Goal: Task Accomplishment & Management: Complete application form

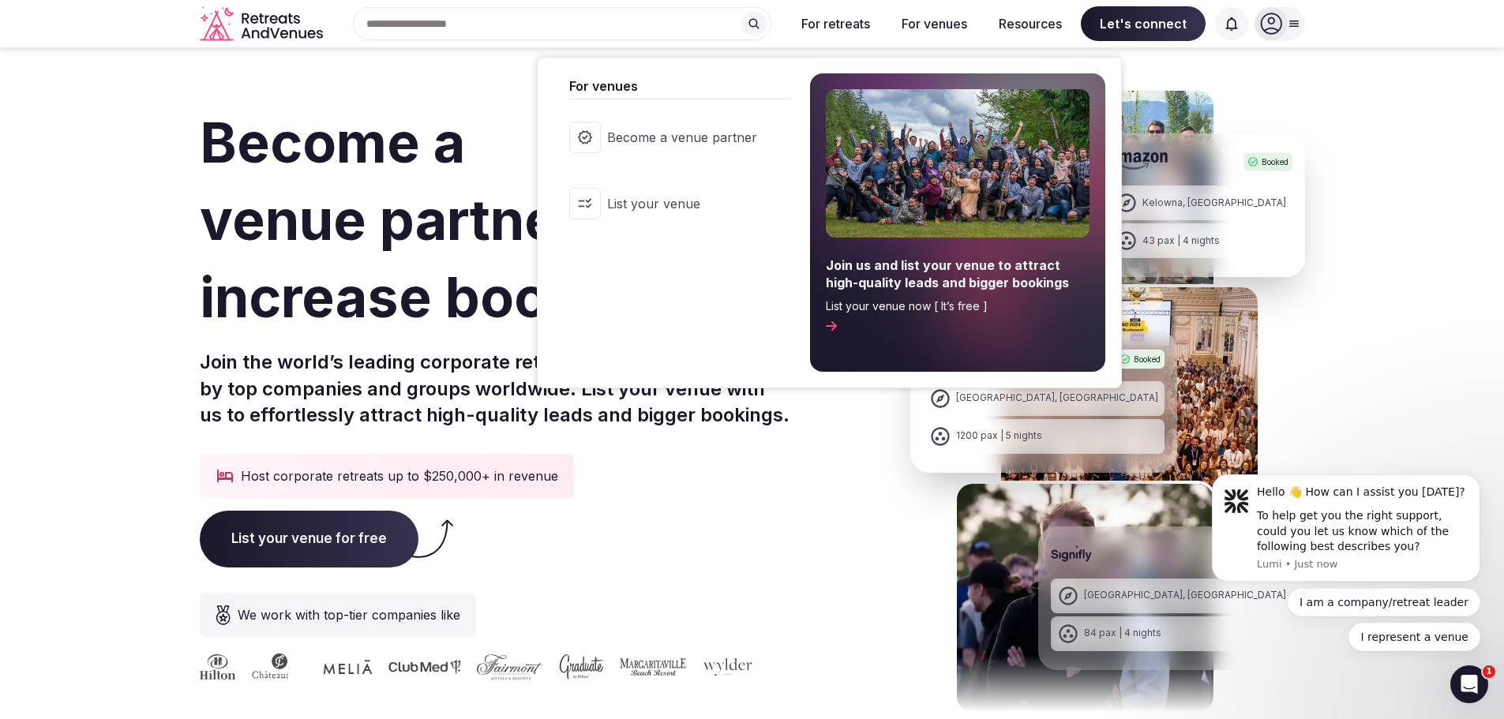
click at [917, 24] on button "For venues" at bounding box center [934, 23] width 91 height 35
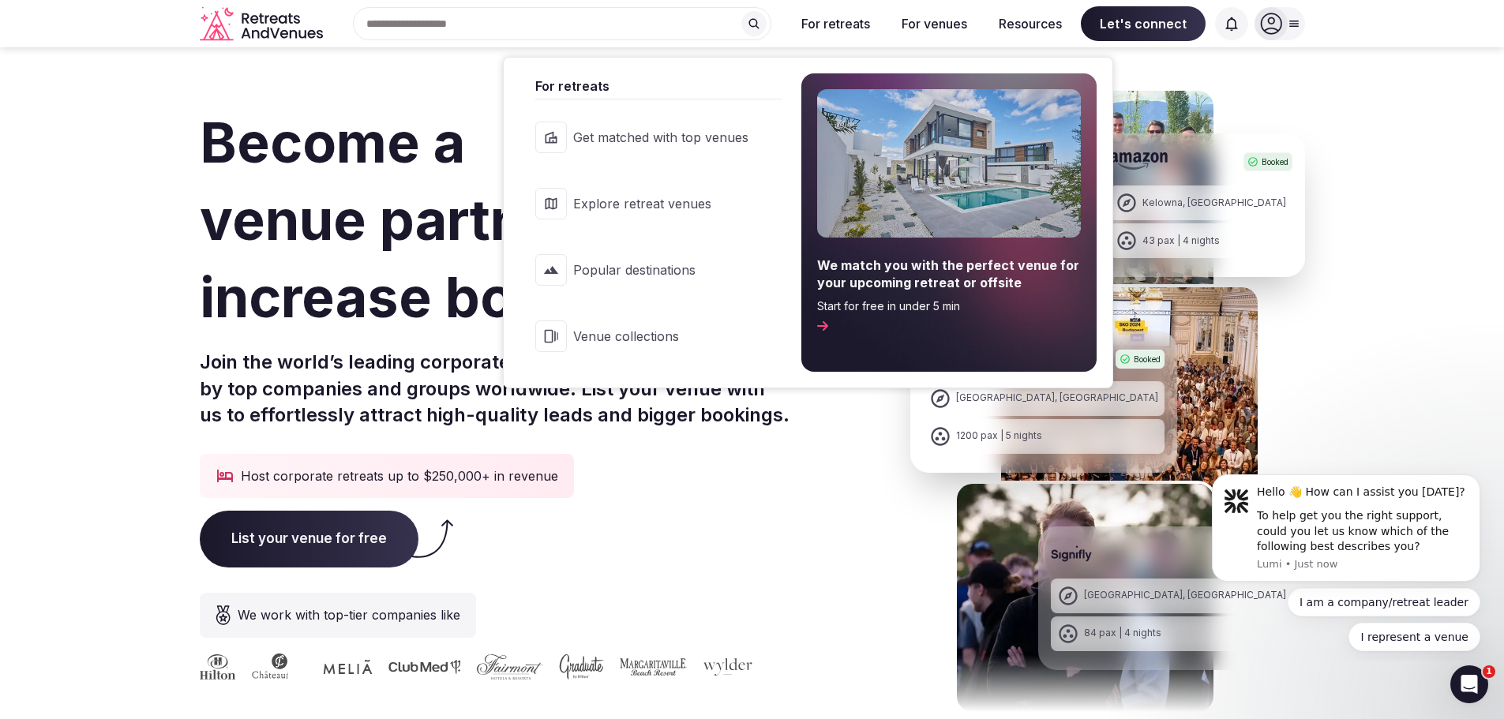
click at [847, 24] on button "For retreats" at bounding box center [836, 23] width 94 height 35
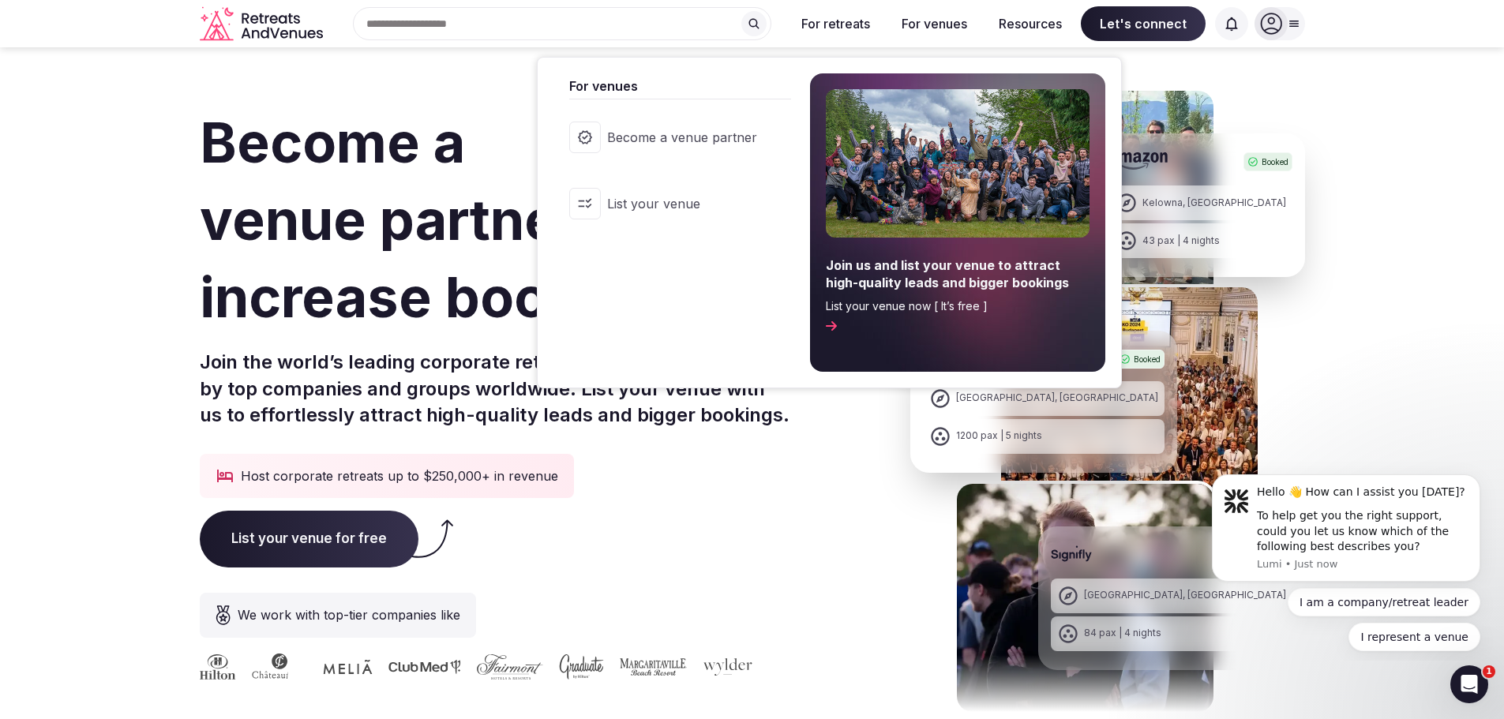
click at [954, 22] on button "For venues" at bounding box center [934, 23] width 91 height 35
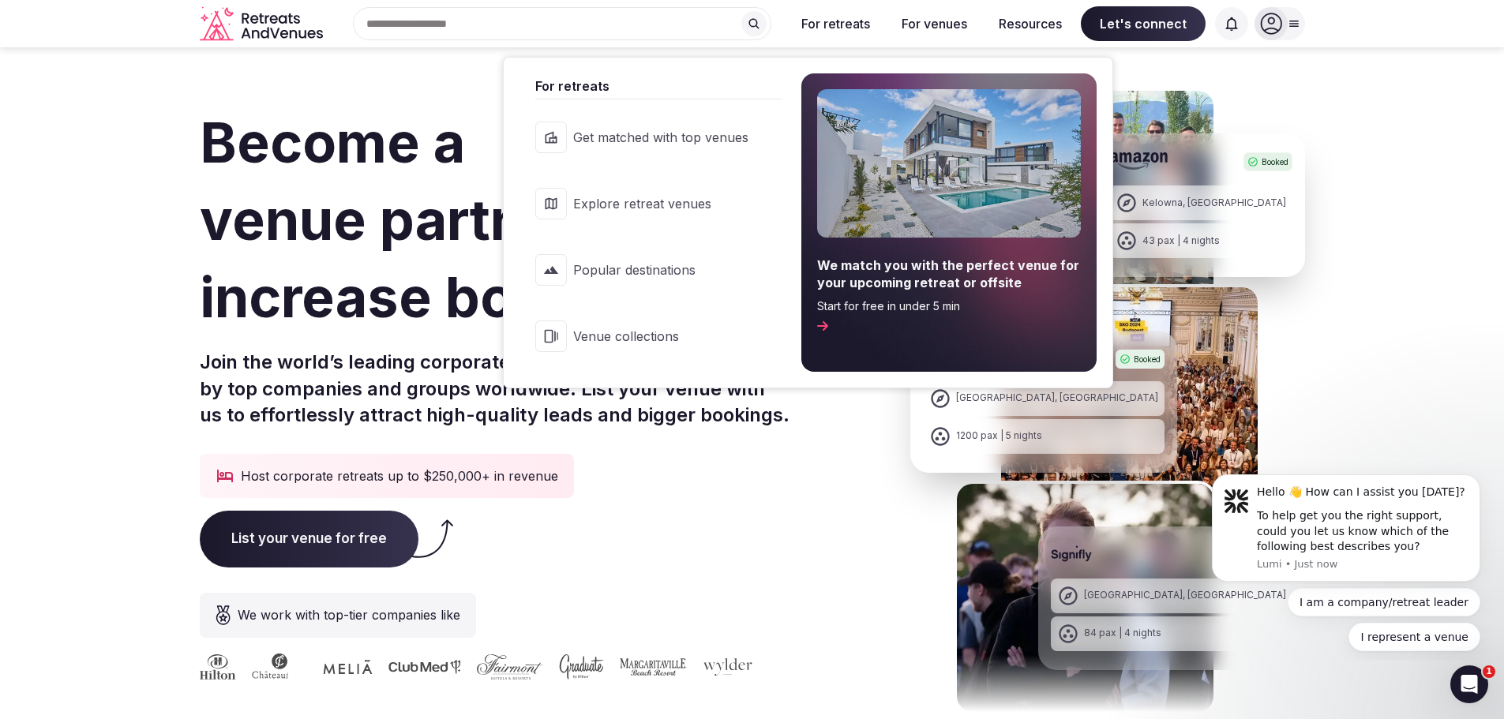
click at [867, 29] on button "For retreats" at bounding box center [836, 23] width 94 height 35
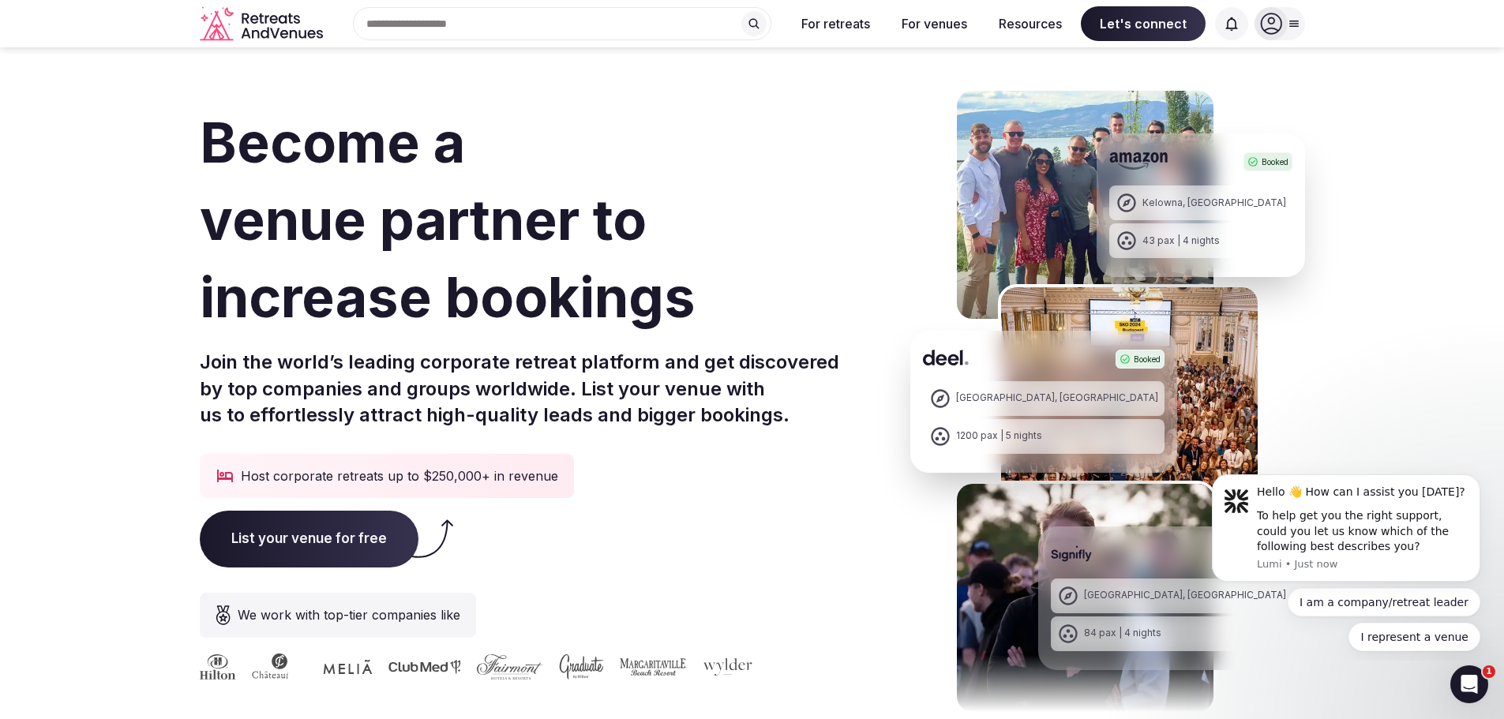
click at [287, 22] on icon "Retreats and Venues company logo" at bounding box center [283, 19] width 9 height 9
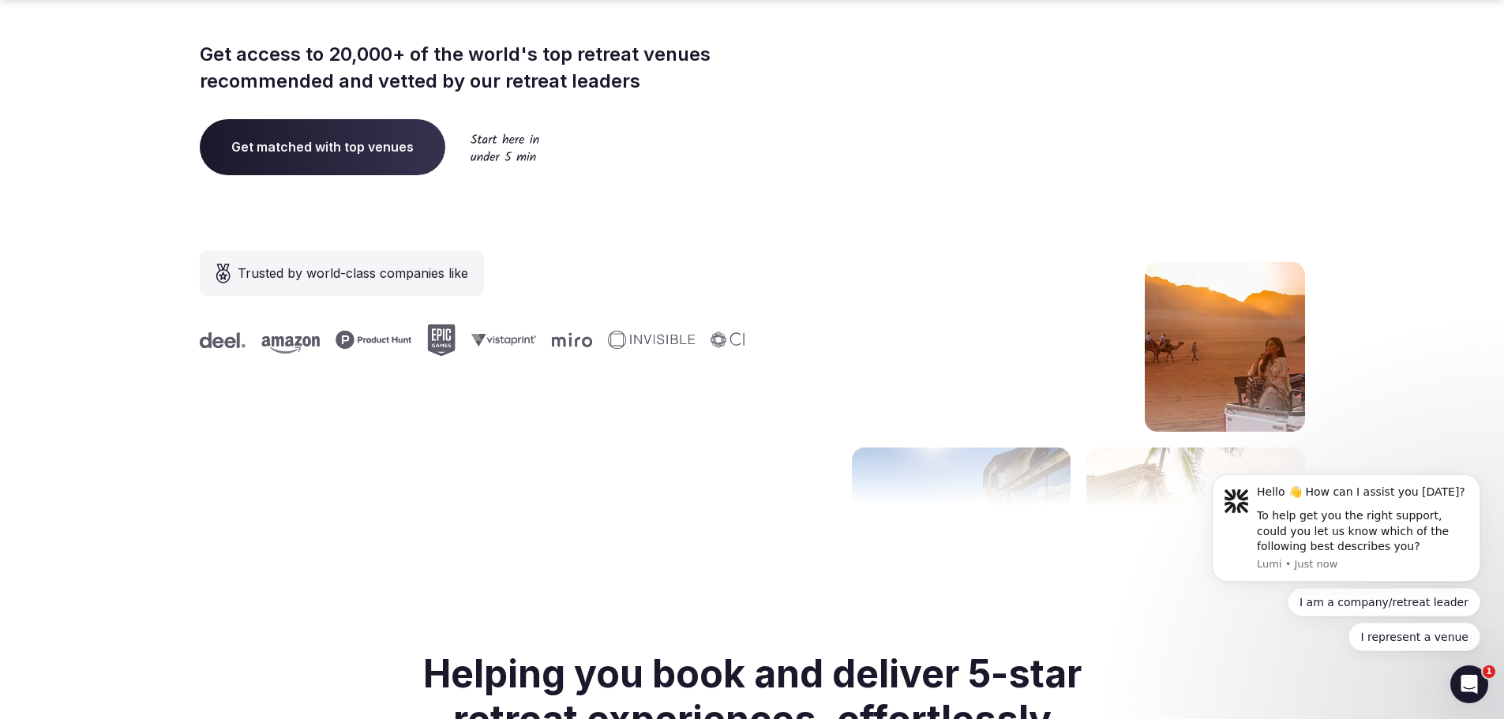
scroll to position [395, 0]
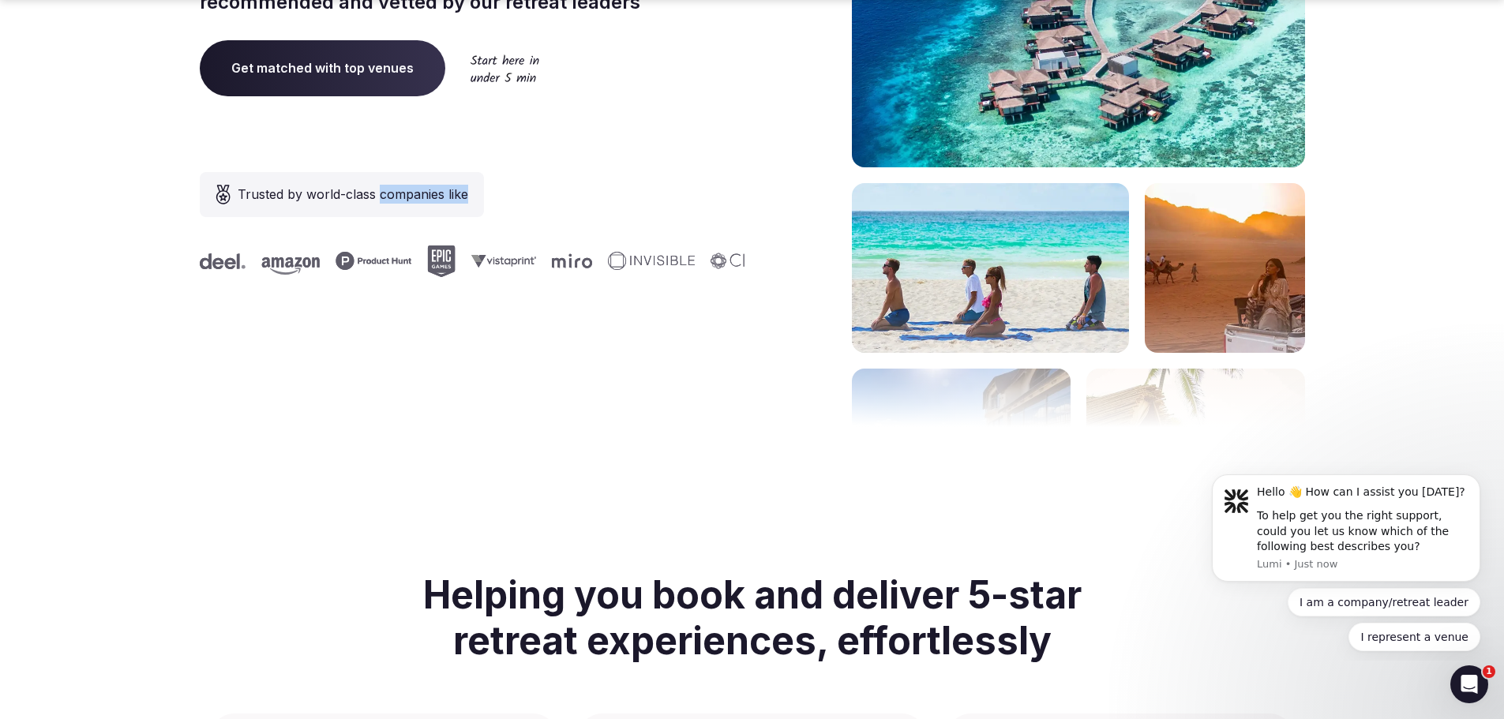
drag, startPoint x: 377, startPoint y: 201, endPoint x: 550, endPoint y: 200, distance: 173.7
click at [550, 200] on div "Trusted by world-class companies like" at bounding box center [473, 224] width 546 height 105
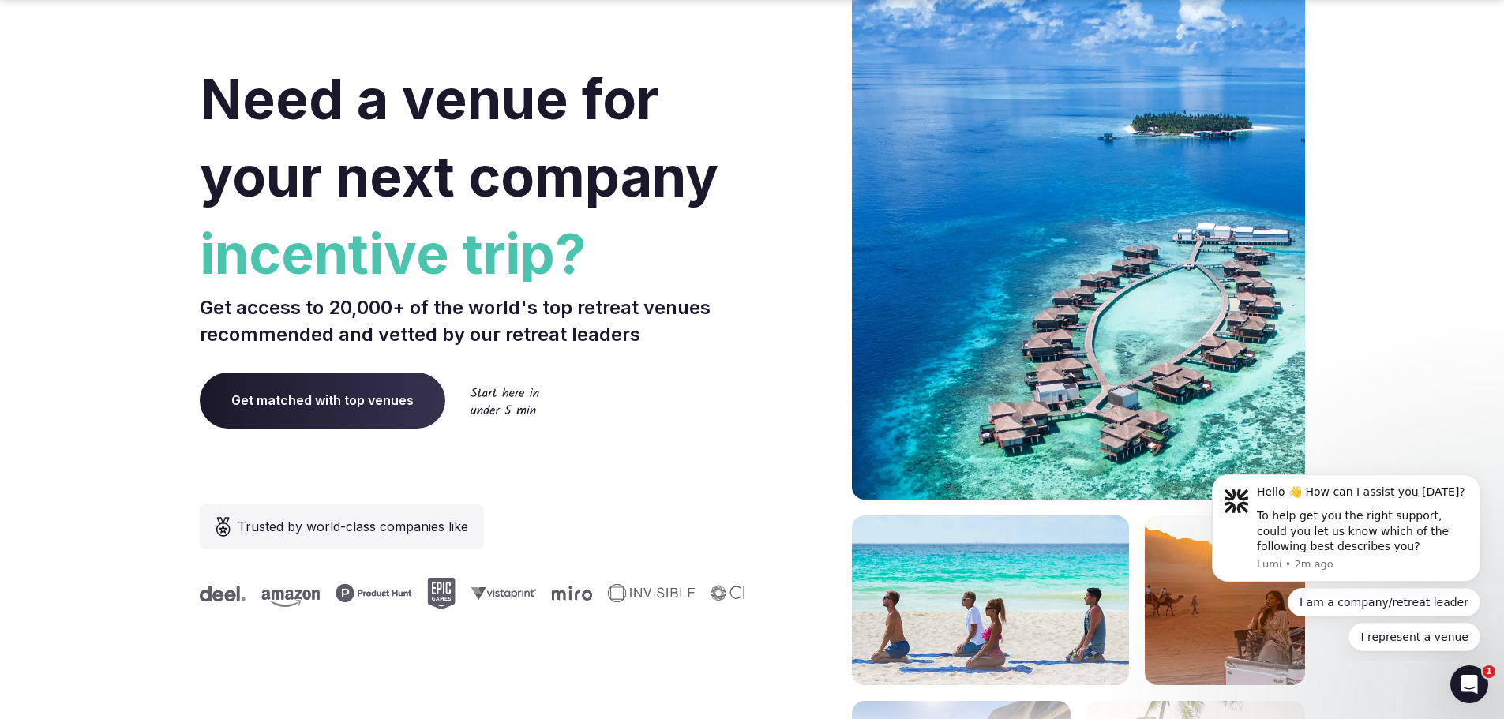
scroll to position [79, 0]
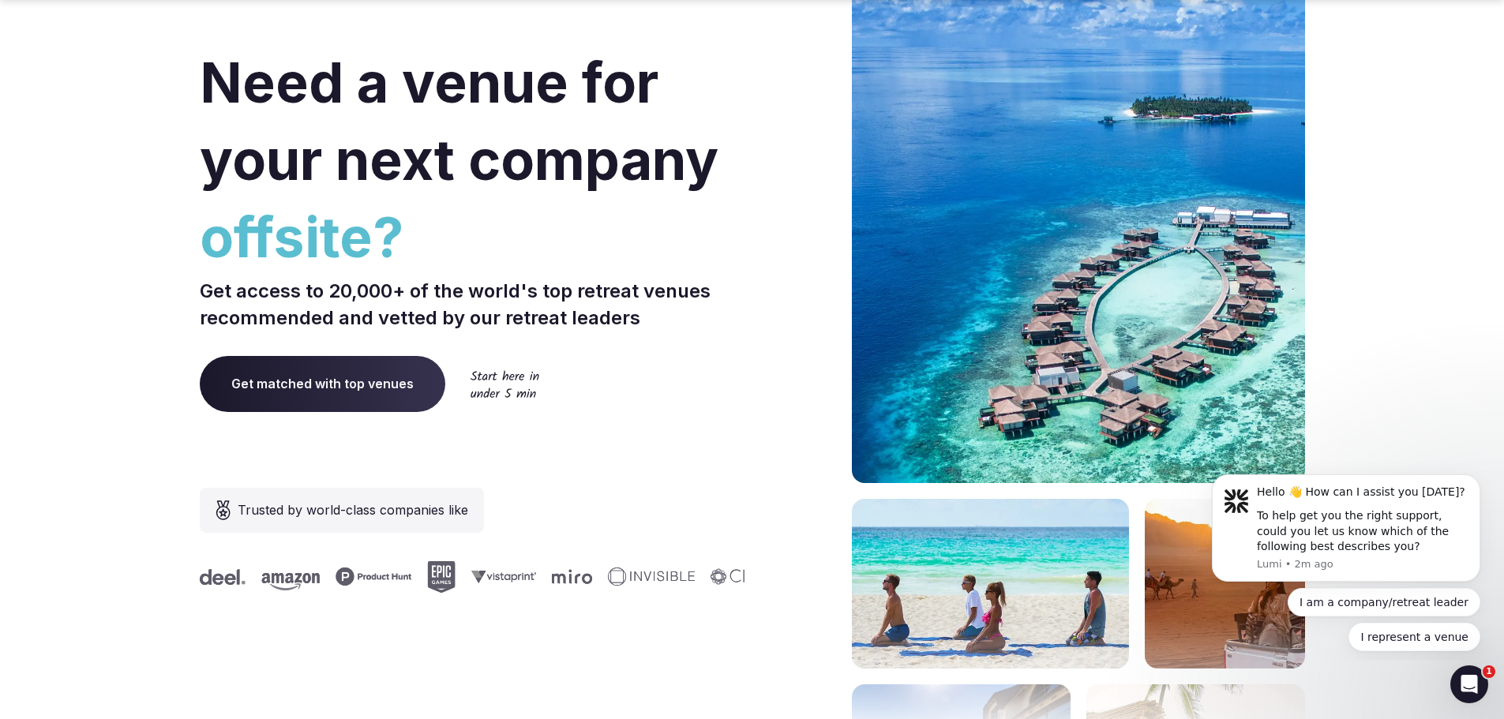
click at [381, 392] on span "Get matched with top venues" at bounding box center [323, 383] width 246 height 55
